Goal: Communication & Community: Share content

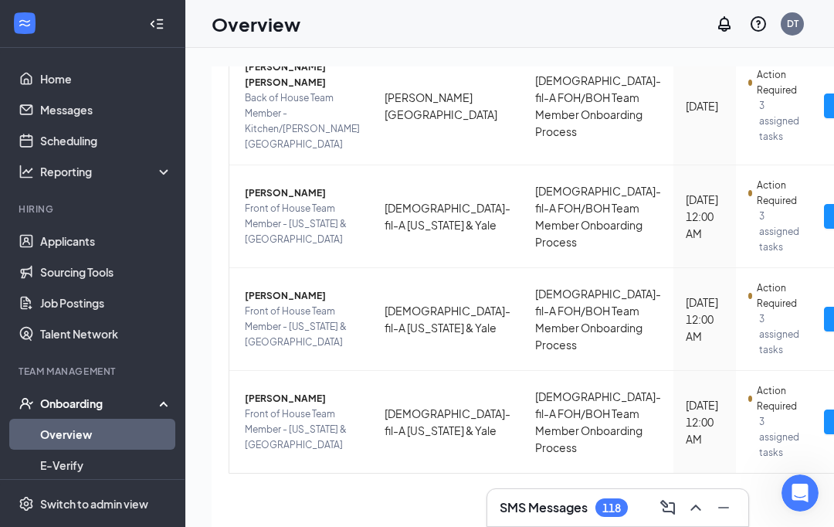
scroll to position [758, 0]
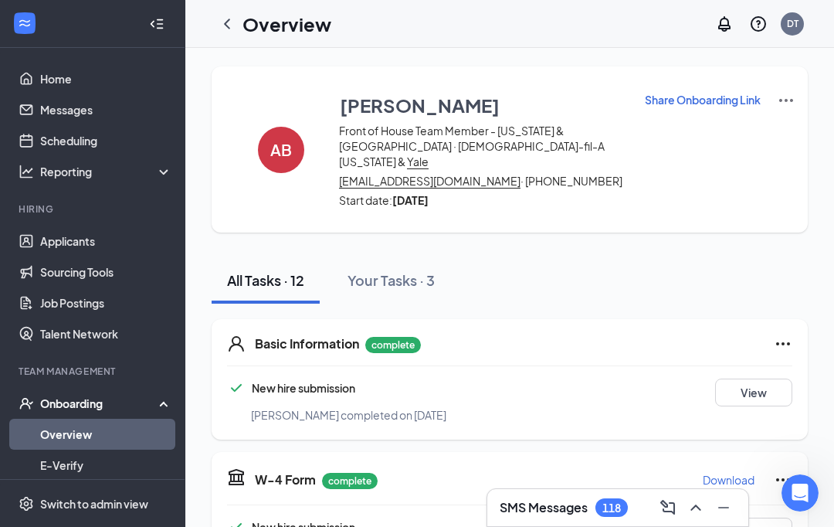
click at [725, 100] on p "Share Onboarding Link" at bounding box center [703, 99] width 116 height 15
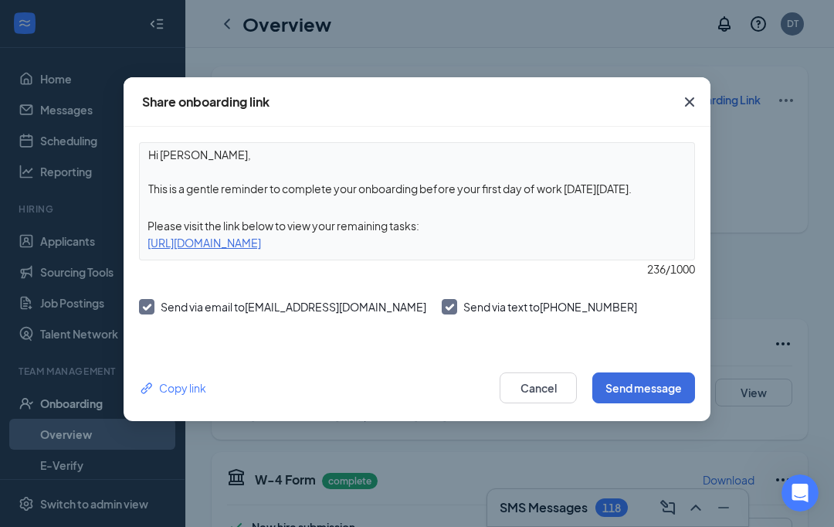
click at [193, 387] on div "Copy link" at bounding box center [172, 387] width 67 height 17
click at [681, 103] on icon "Cross" at bounding box center [689, 102] width 19 height 19
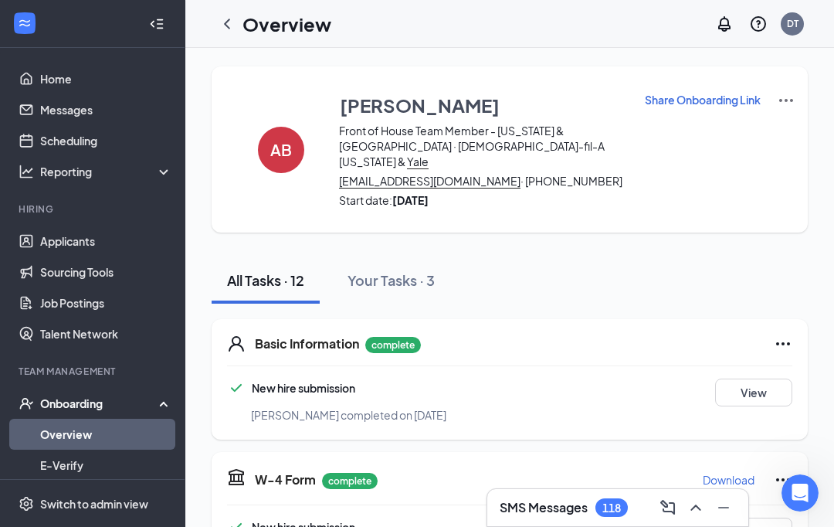
click at [694, 107] on button "Share Onboarding Link" at bounding box center [702, 99] width 117 height 17
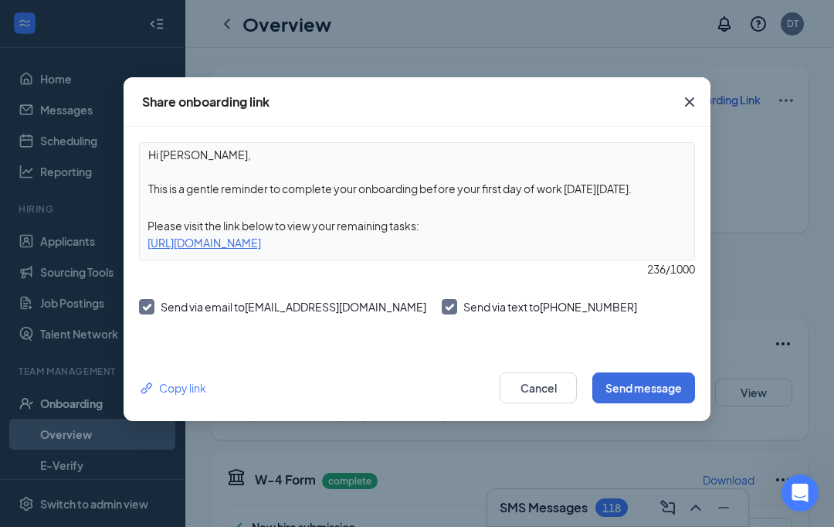
click at [215, 37] on div "Share onboarding link Hi [PERSON_NAME], This is a gentle reminder to complete y…" at bounding box center [417, 263] width 834 height 527
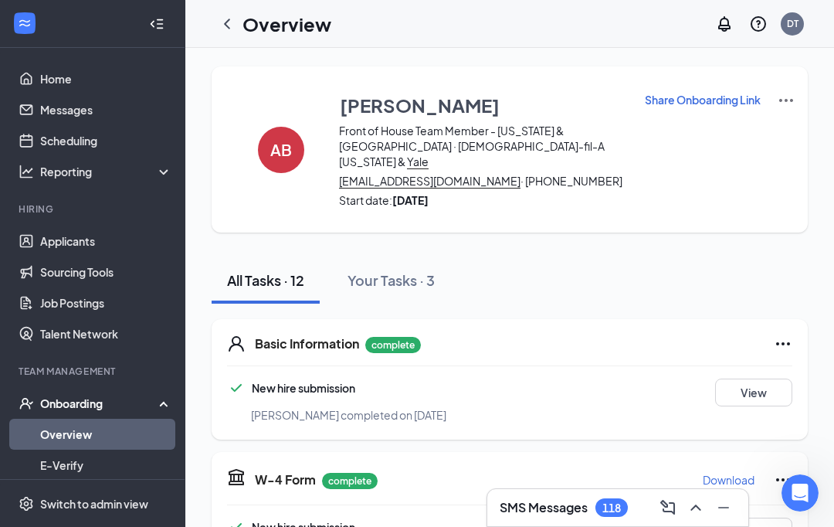
click at [220, 30] on icon "ChevronLeft" at bounding box center [227, 24] width 19 height 19
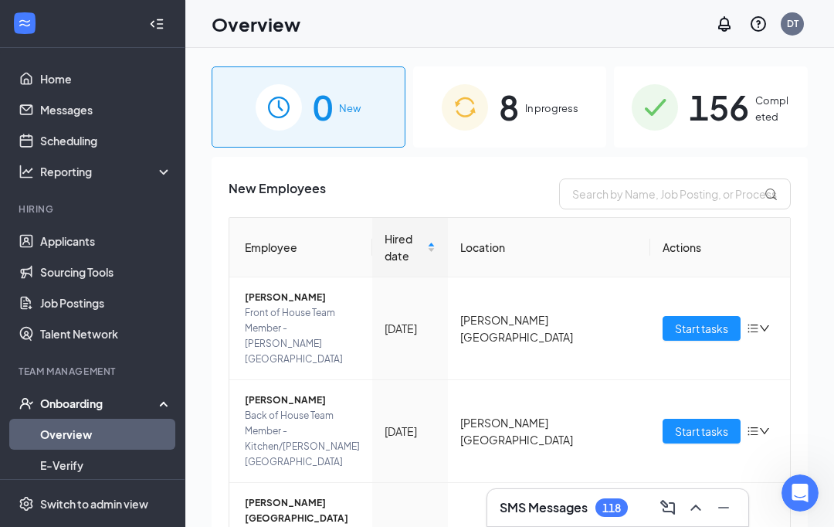
click at [234, 33] on h1 "Overview" at bounding box center [256, 24] width 89 height 26
